Goal: Transaction & Acquisition: Purchase product/service

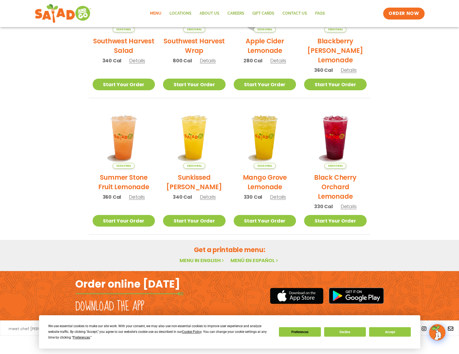
scroll to position [48, 0]
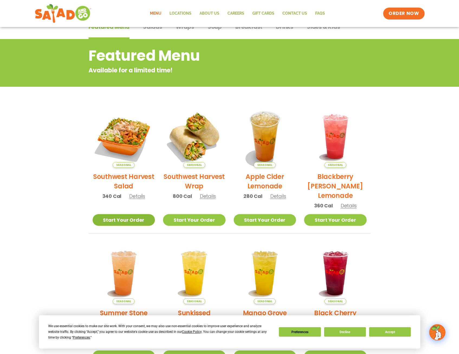
click at [116, 222] on link "Start Your Order" at bounding box center [124, 220] width 63 height 12
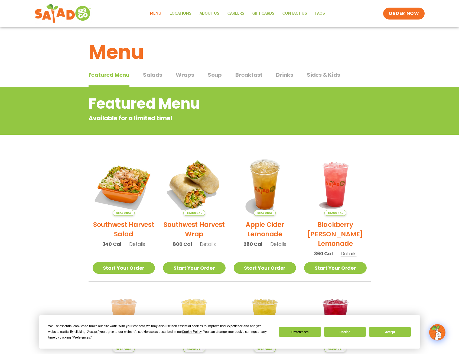
click at [141, 245] on span "Details" at bounding box center [137, 243] width 16 height 7
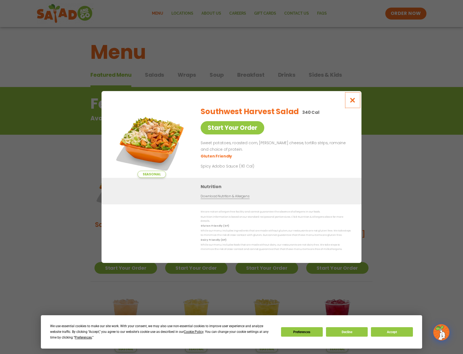
click at [354, 103] on icon "Close modal" at bounding box center [352, 100] width 7 height 6
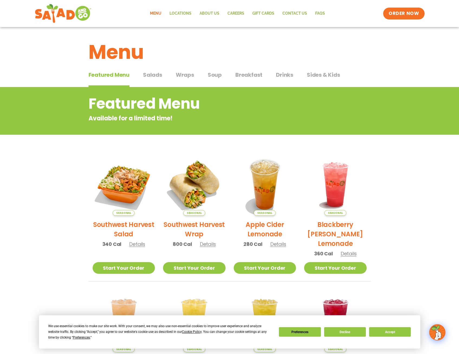
click at [156, 76] on span "Salads" at bounding box center [152, 75] width 19 height 8
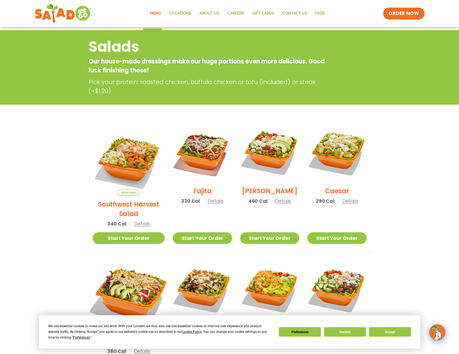
scroll to position [108, 0]
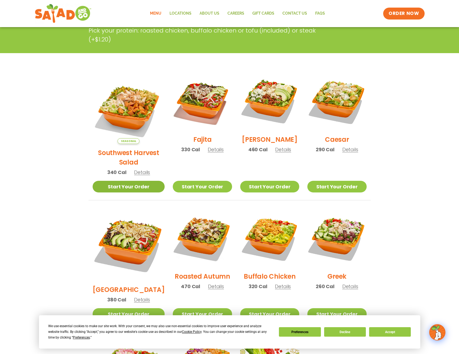
click at [126, 181] on link "Start Your Order" at bounding box center [129, 187] width 72 height 12
